Goal: Navigation & Orientation: Go to known website

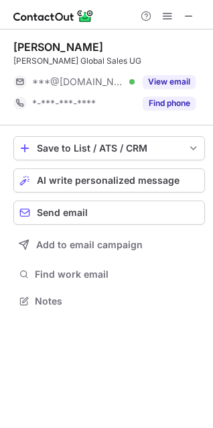
scroll to position [7, 6]
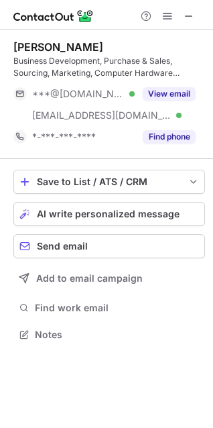
scroll to position [325, 213]
